Goal: Task Accomplishment & Management: Use online tool/utility

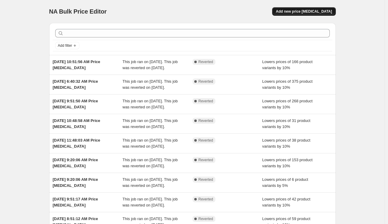
click at [298, 13] on span "Add new price [MEDICAL_DATA]" at bounding box center [304, 11] width 56 height 5
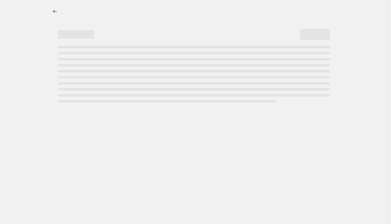
select select "percentage"
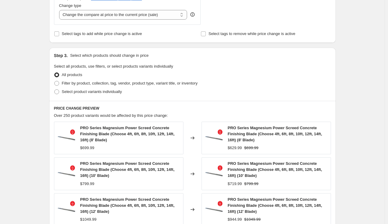
scroll to position [234, 0]
click at [93, 92] on span "Select product variants individually" at bounding box center [92, 91] width 60 height 5
click at [55, 89] on input "Select product variants individually" at bounding box center [54, 89] width 0 height 0
radio input "true"
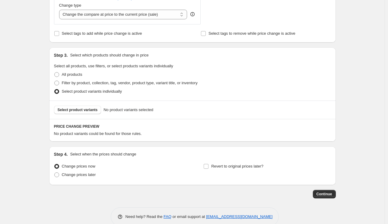
scroll to position [172, 0]
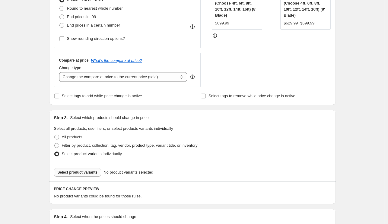
click at [71, 174] on span "Select product variants" at bounding box center [78, 172] width 40 height 5
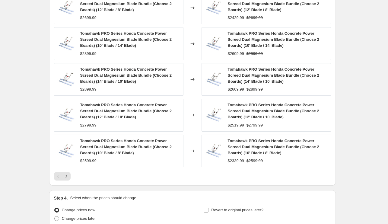
scroll to position [437, 0]
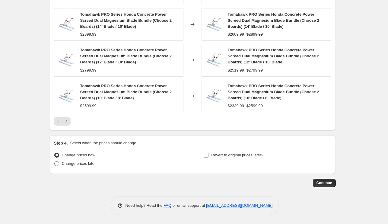
click at [87, 163] on span "Change prices later" at bounding box center [79, 163] width 34 height 5
click at [55, 161] on input "Change prices later" at bounding box center [54, 161] width 0 height 0
radio input "true"
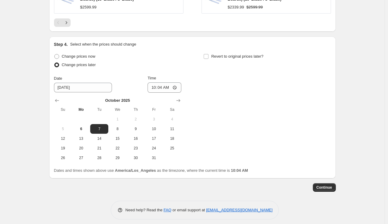
scroll to position [541, 0]
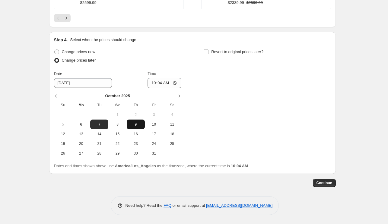
click at [143, 121] on button "9" at bounding box center [136, 124] width 18 height 10
type input "10/9/2025"
click at [156, 81] on input "10:04" at bounding box center [164, 83] width 34 height 10
type input "02:04"
type input "02:01"
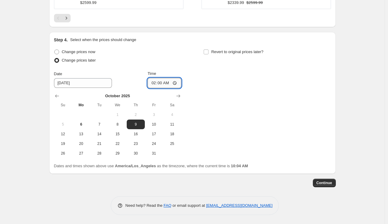
click at [156, 82] on input "02:00" at bounding box center [164, 83] width 34 height 10
type input "00:00"
click at [329, 180] on button "Continue" at bounding box center [324, 182] width 23 height 8
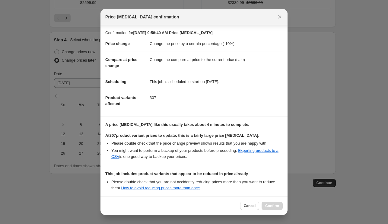
scroll to position [56, 0]
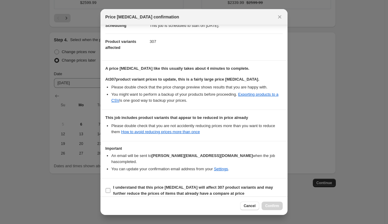
click at [169, 183] on label "I understand that this price change job will affect 307 product variants and ma…" at bounding box center [193, 190] width 177 height 14
click at [110, 188] on input "I understand that this price change job will affect 307 product variants and ma…" at bounding box center [108, 190] width 5 height 5
checkbox input "true"
click at [271, 205] on span "Confirm" at bounding box center [272, 205] width 14 height 5
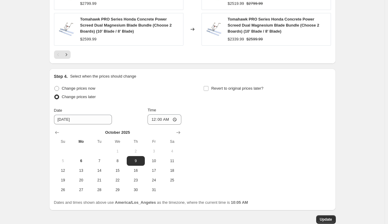
scroll to position [577, 0]
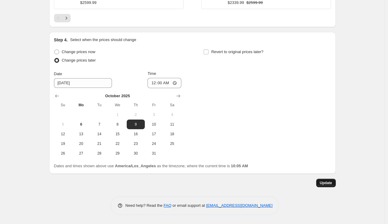
click at [329, 184] on span "Update" at bounding box center [326, 182] width 12 height 5
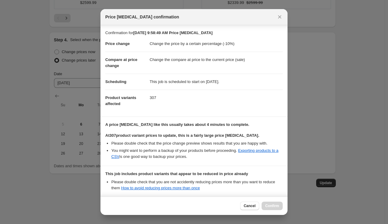
scroll to position [56, 0]
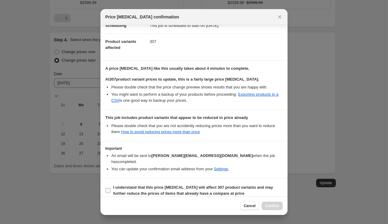
click at [238, 187] on span "I understand that this price change job will affect 307 product variants and ma…" at bounding box center [197, 190] width 169 height 12
click at [110, 188] on input "I understand that this price change job will affect 307 product variants and ma…" at bounding box center [108, 190] width 5 height 5
checkbox input "true"
click at [260, 200] on div "Cancel Confirm" at bounding box center [193, 205] width 187 height 18
click at [270, 204] on span "Confirm" at bounding box center [272, 205] width 14 height 5
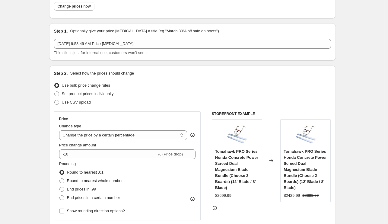
scroll to position [23, 0]
